Goal: Task Accomplishment & Management: Use online tool/utility

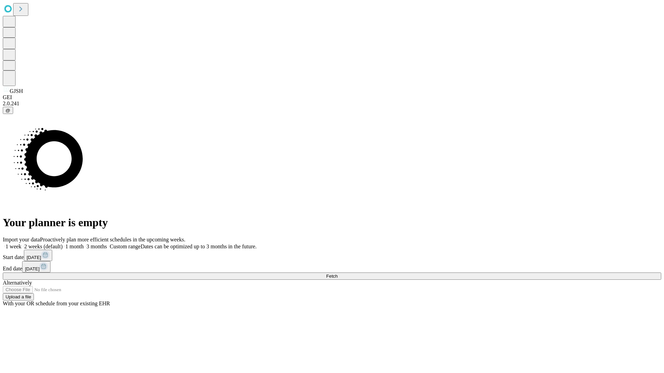
click at [338, 274] on span "Fetch" at bounding box center [331, 276] width 11 height 5
